Goal: Find contact information: Obtain details needed to contact an individual or organization

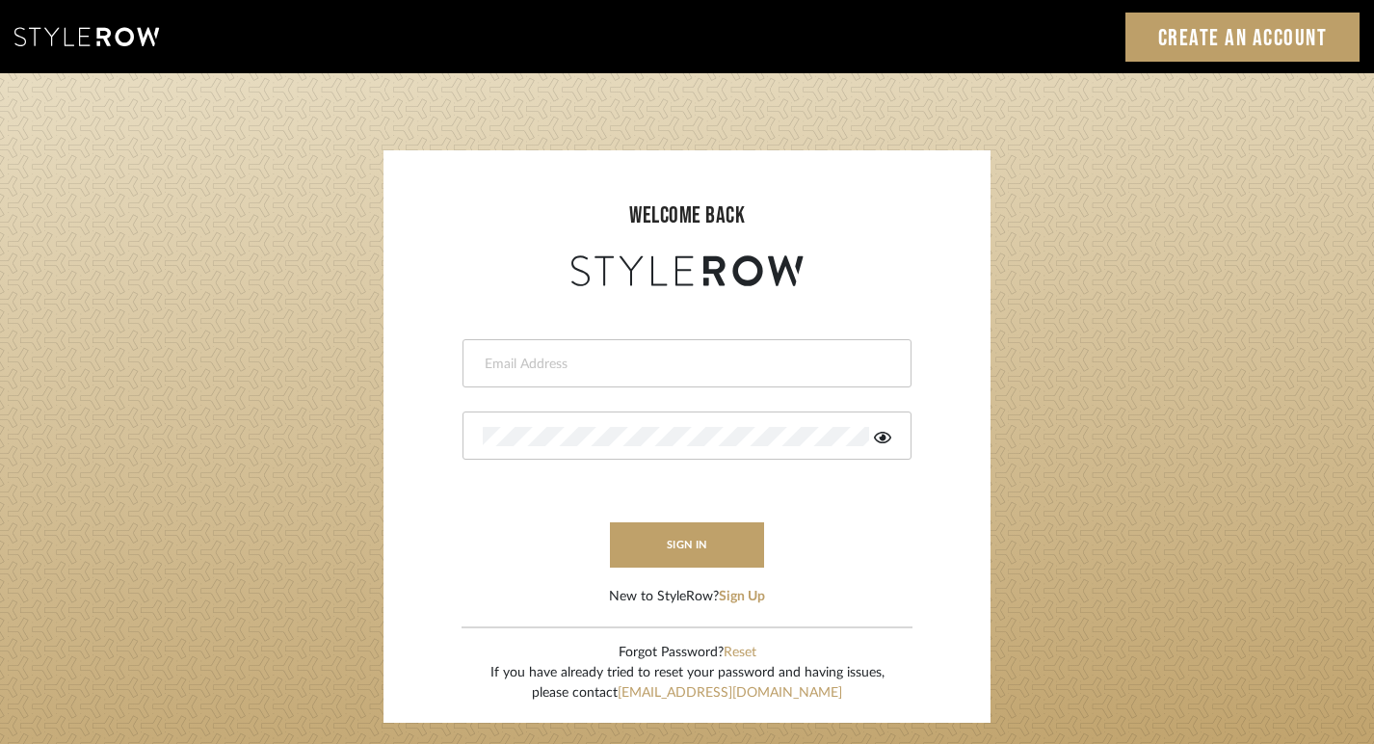
type input "beth@mcmillaninteriors.com"
click at [701, 544] on button "sign in" at bounding box center [687, 544] width 154 height 45
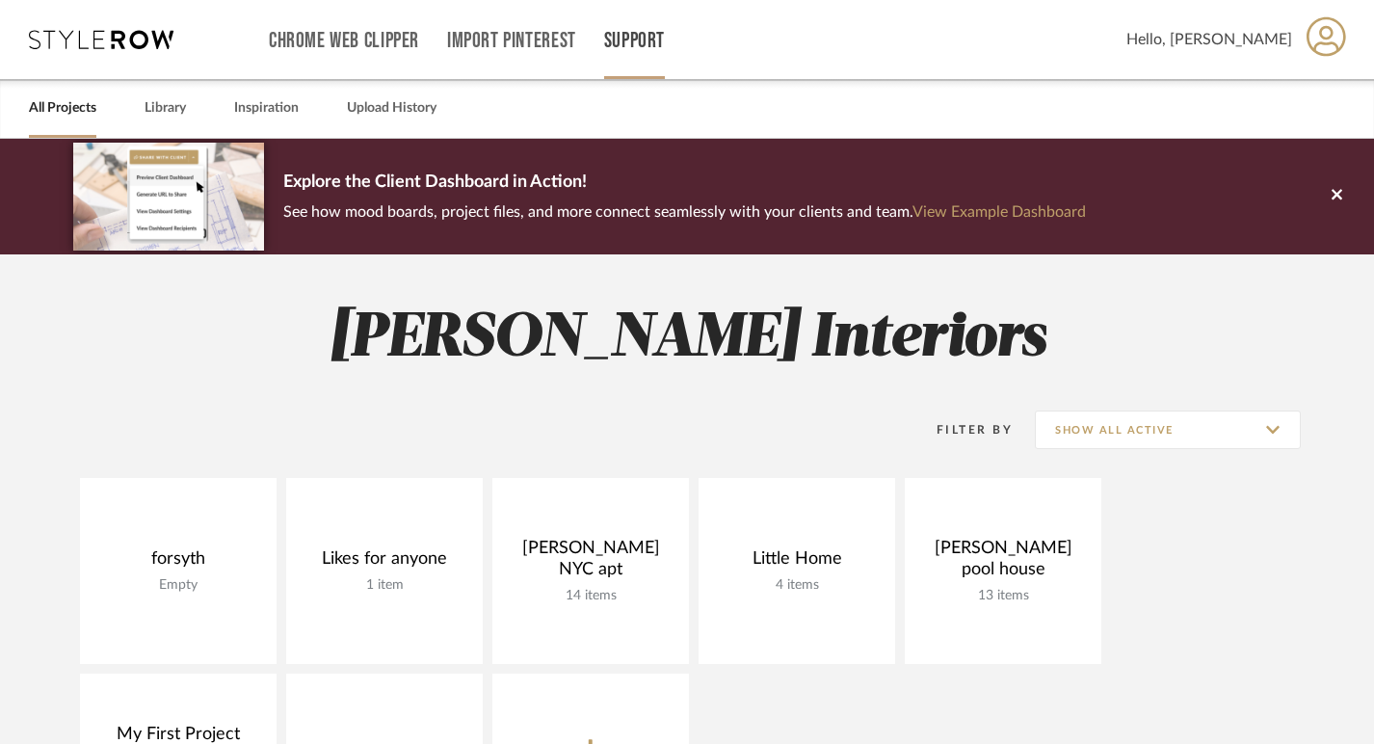
click at [645, 40] on link "Support" at bounding box center [634, 41] width 61 height 16
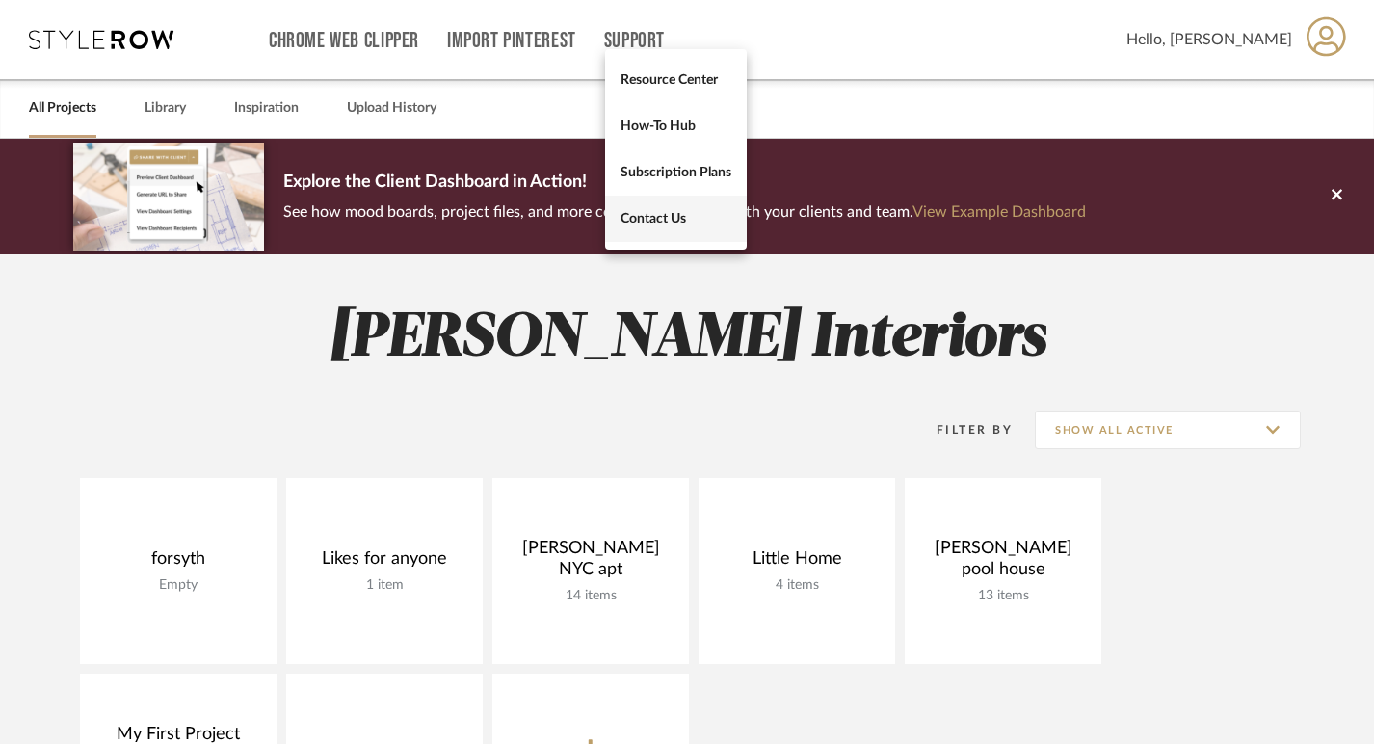
click at [673, 218] on span "Contact Us" at bounding box center [676, 218] width 111 height 16
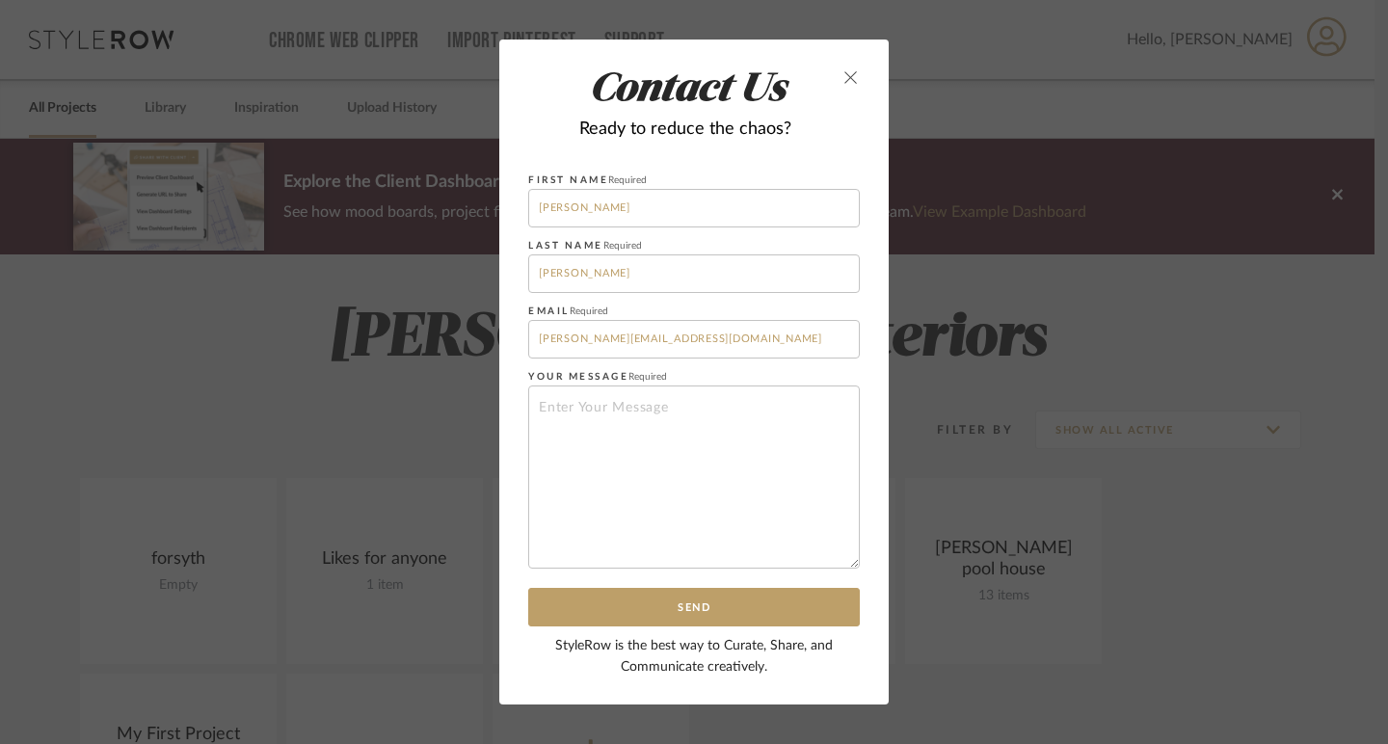
click at [849, 70] on icon "close" at bounding box center [850, 76] width 15 height 15
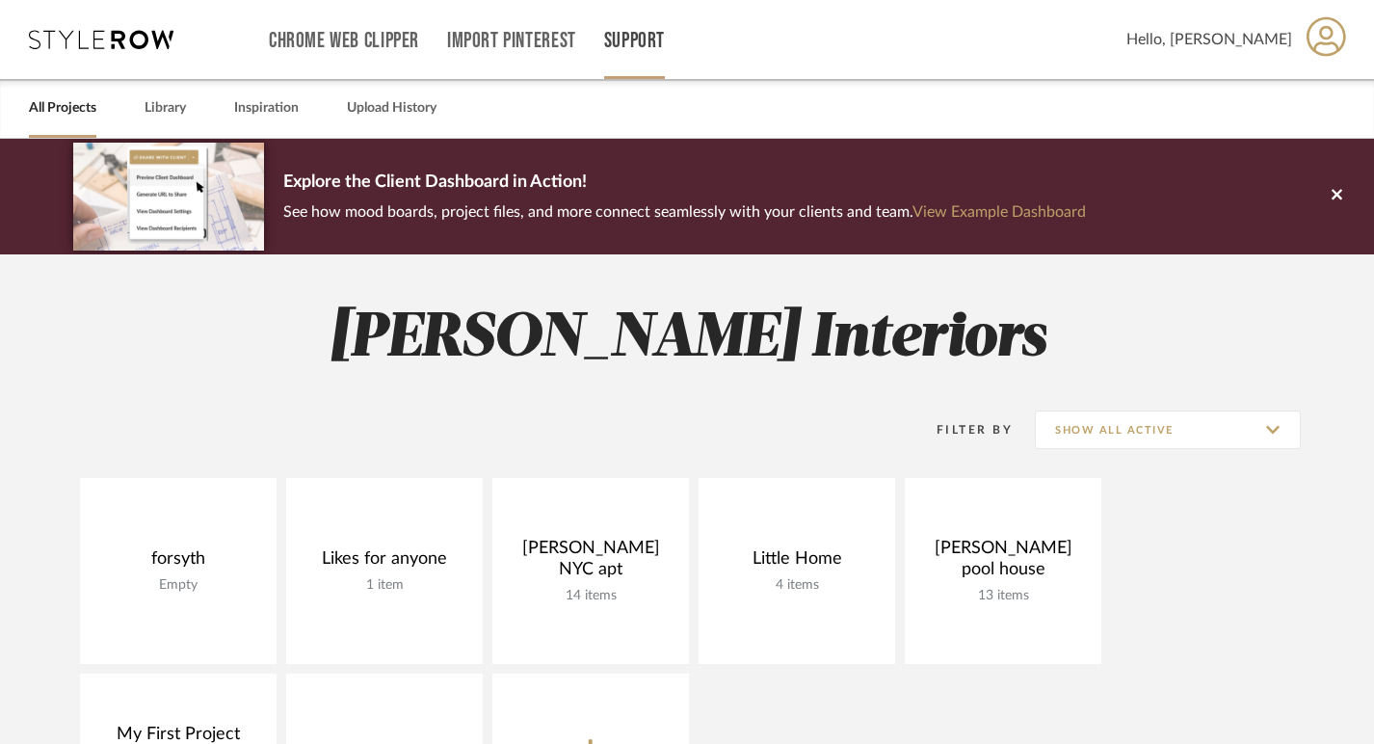
click at [640, 38] on link "Support" at bounding box center [634, 41] width 61 height 16
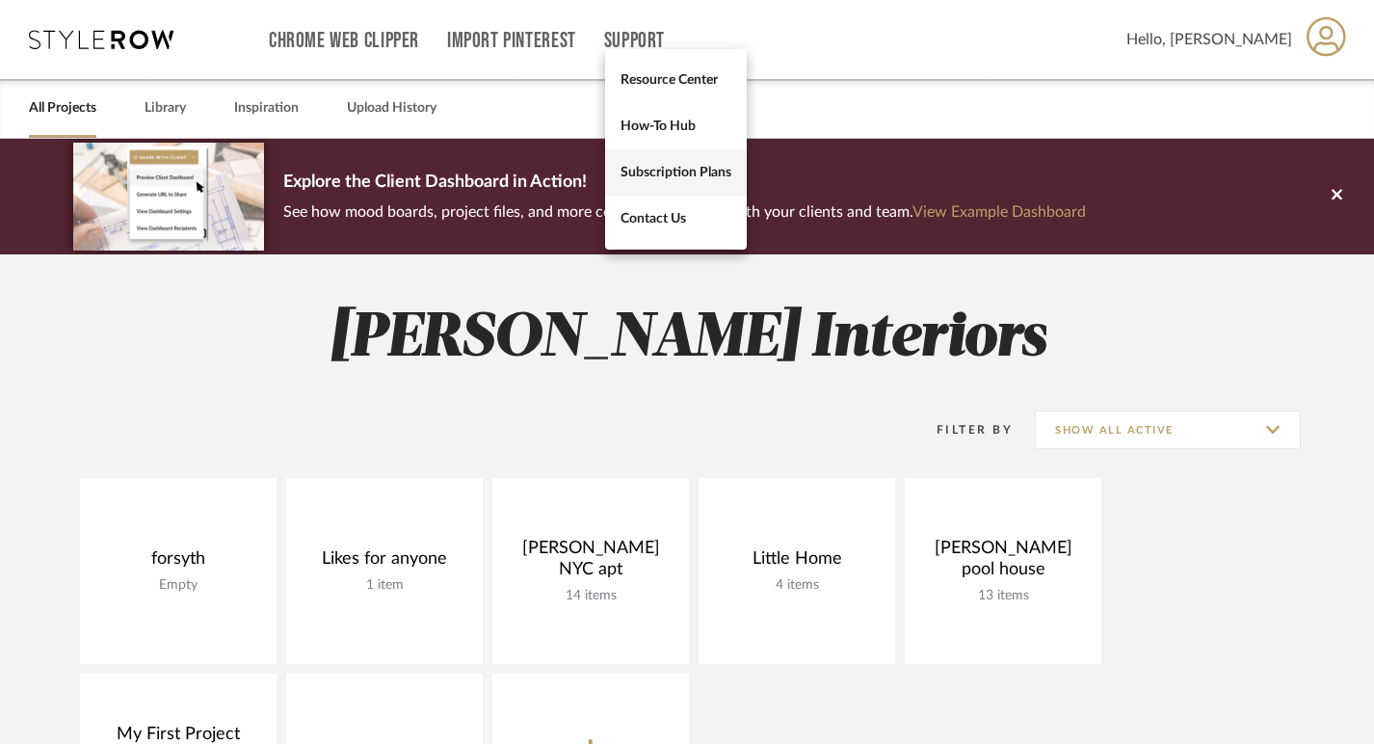
click at [652, 174] on span "Subscription Plans" at bounding box center [676, 172] width 111 height 16
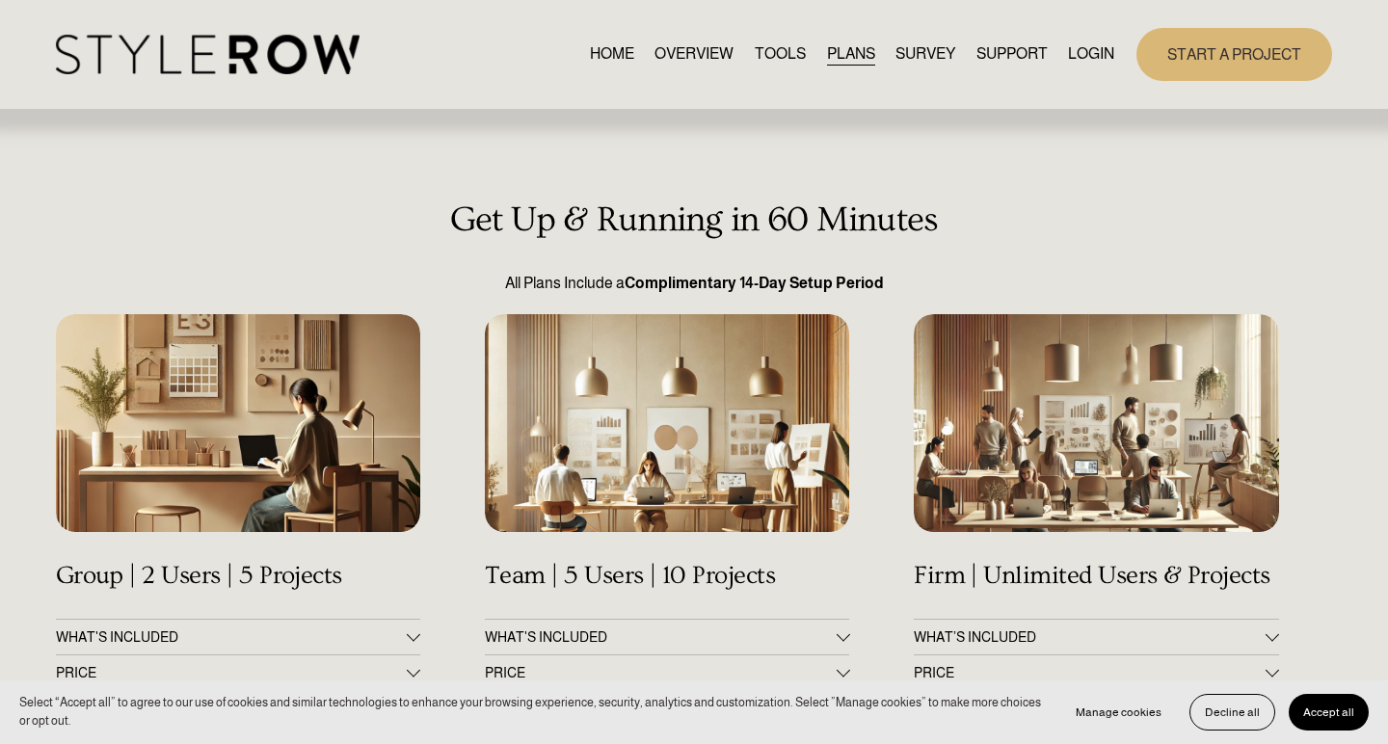
click at [1079, 53] on link "LOGIN" at bounding box center [1091, 54] width 46 height 26
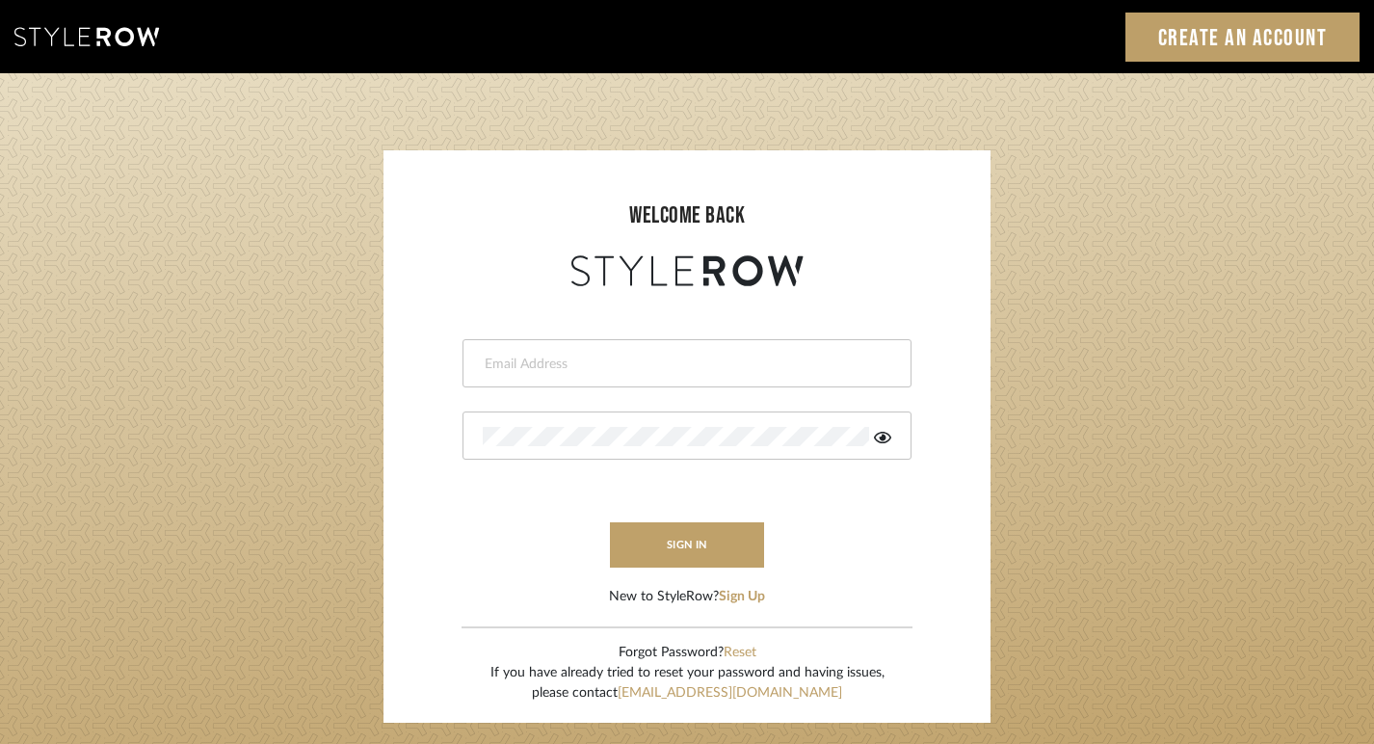
type input "[PERSON_NAME][EMAIL_ADDRESS][DOMAIN_NAME]"
click at [683, 541] on button "sign in" at bounding box center [687, 544] width 154 height 45
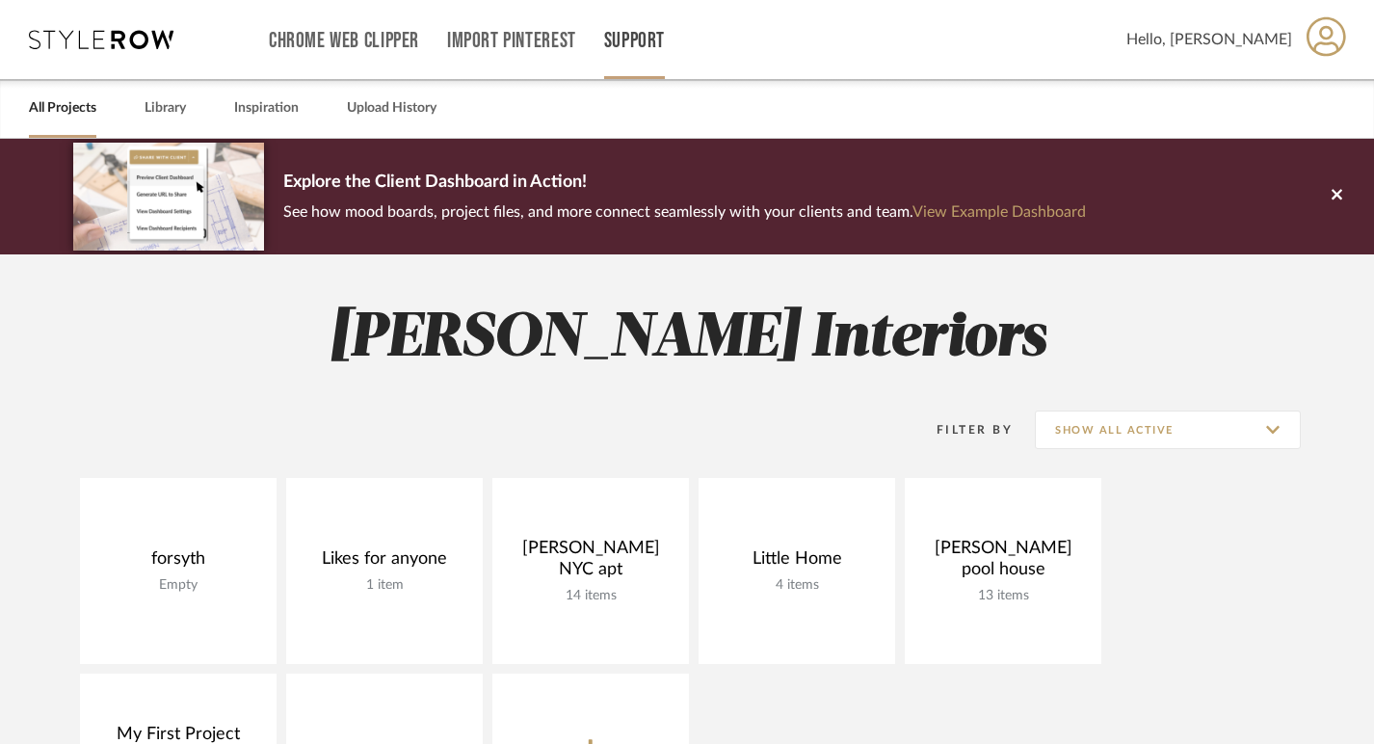
click at [638, 34] on link "Support" at bounding box center [634, 41] width 61 height 16
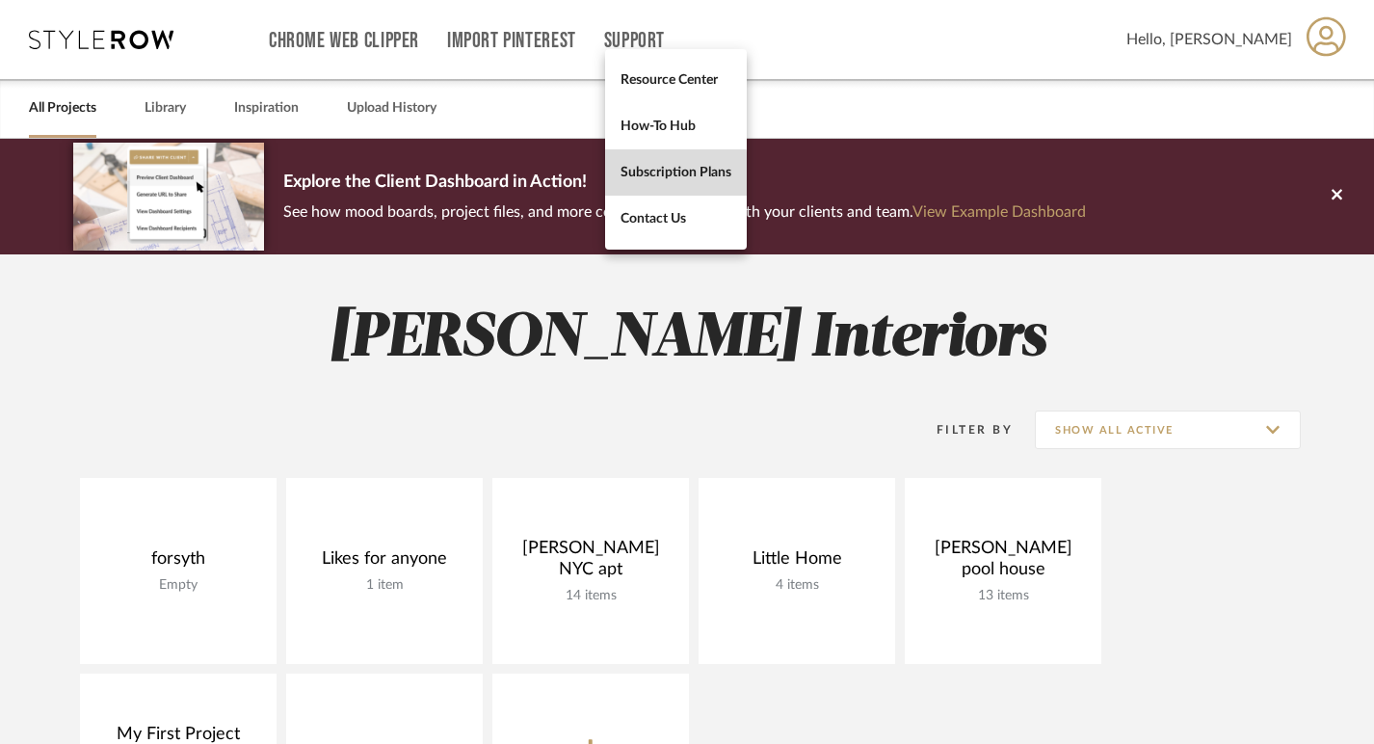
click at [658, 173] on span "Subscription Plans" at bounding box center [676, 172] width 111 height 16
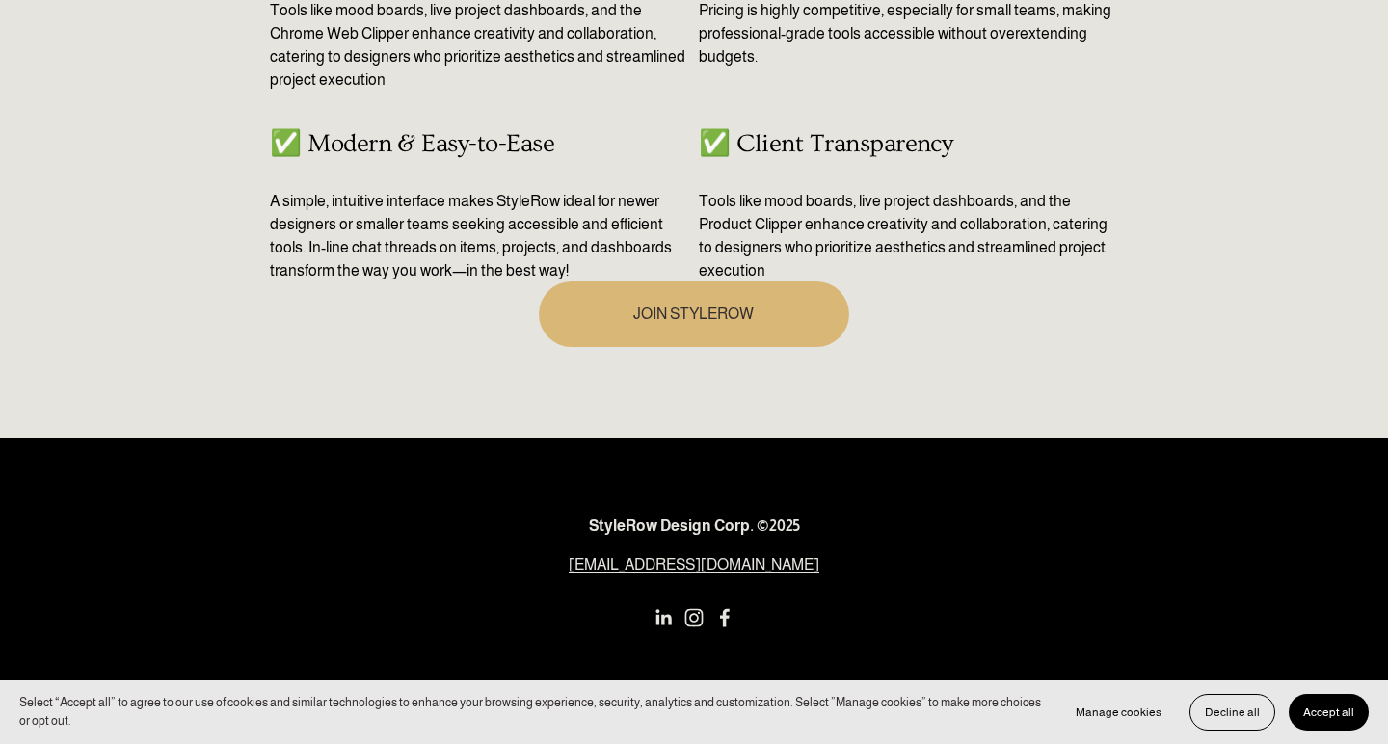
scroll to position [1142, 0]
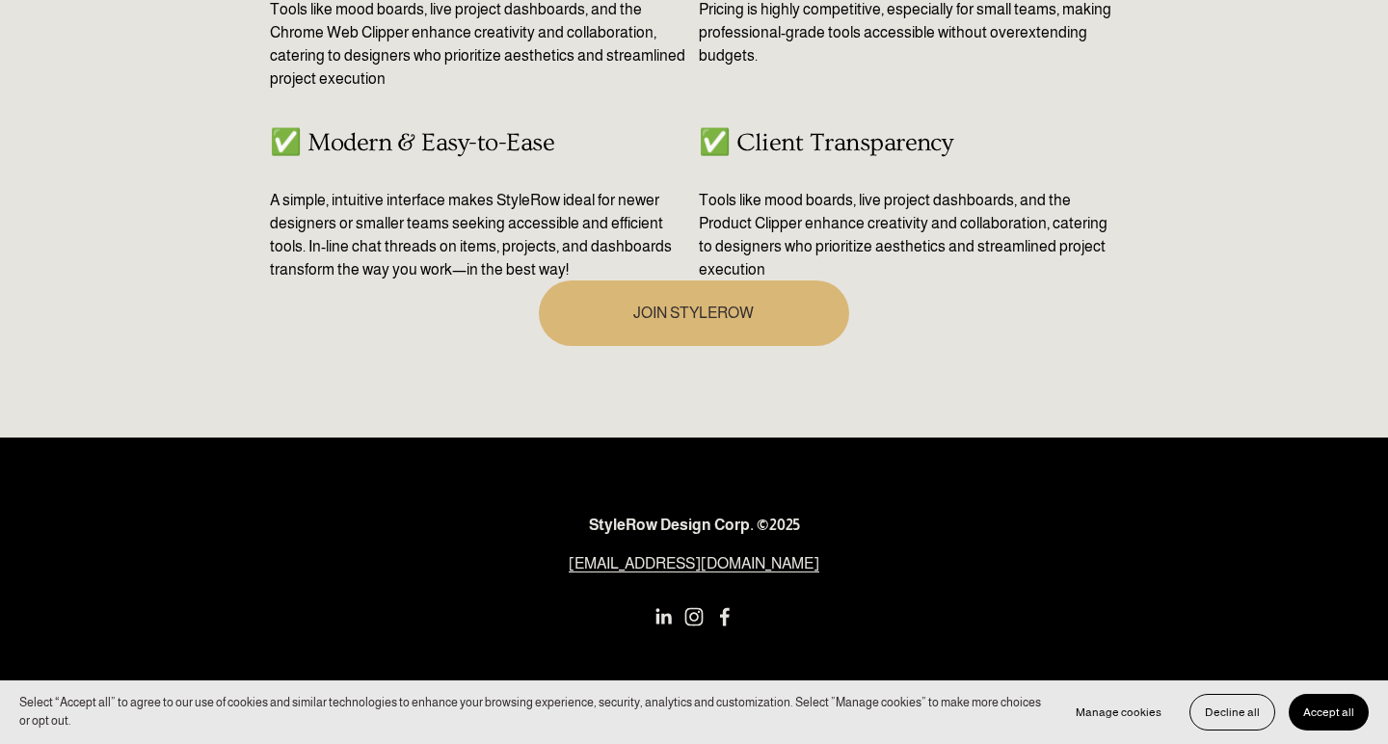
click at [1323, 713] on span "Accept all" at bounding box center [1328, 711] width 51 height 13
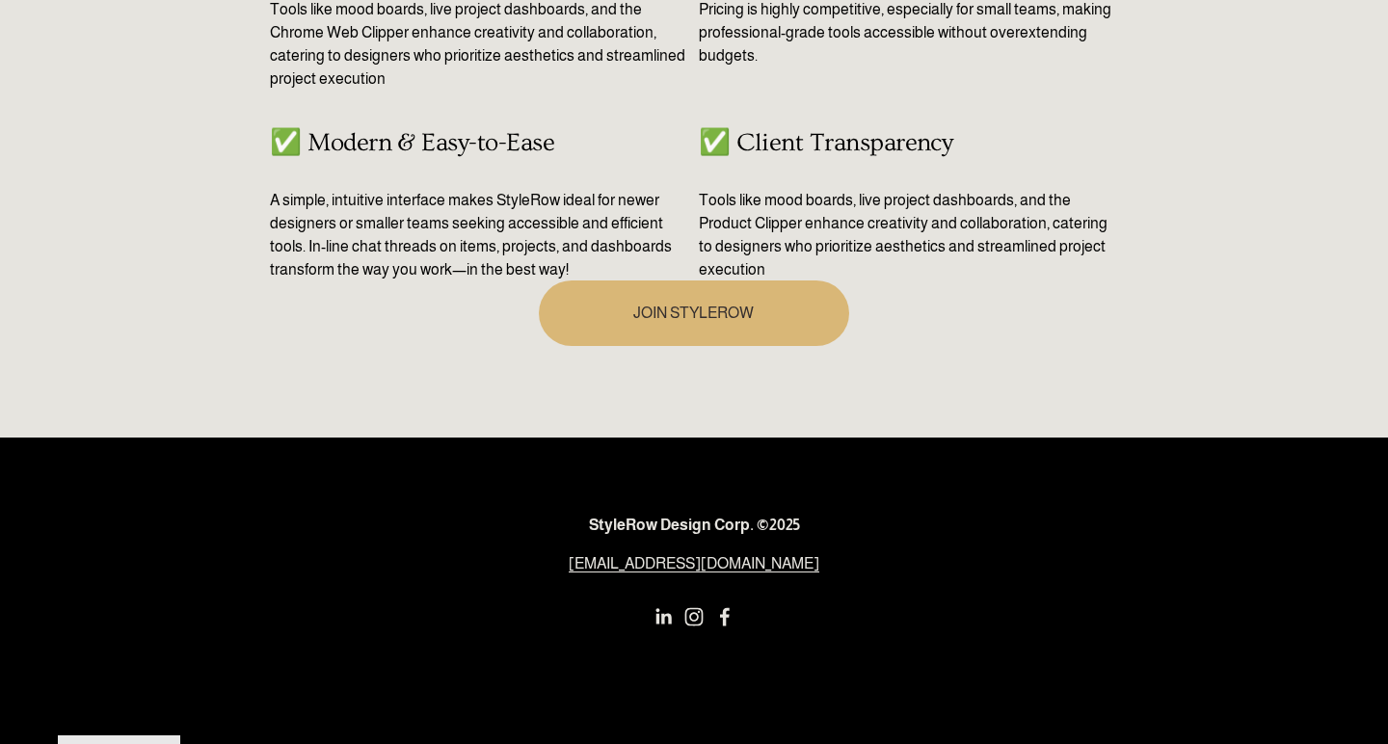
click at [716, 564] on link "[EMAIL_ADDRESS][DOMAIN_NAME]" at bounding box center [693, 563] width 251 height 23
